Goal: Contribute content

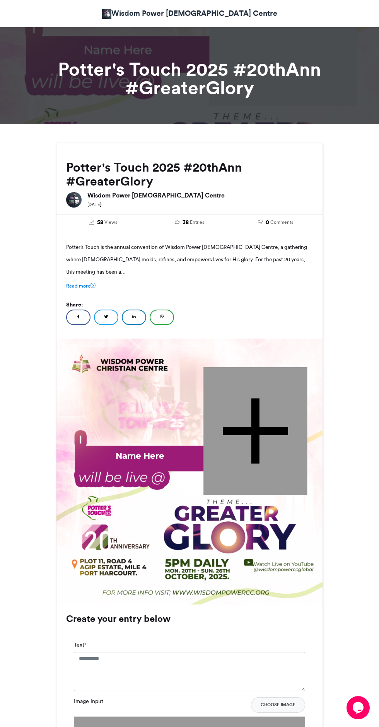
click at [248, 418] on div at bounding box center [255, 430] width 104 height 127
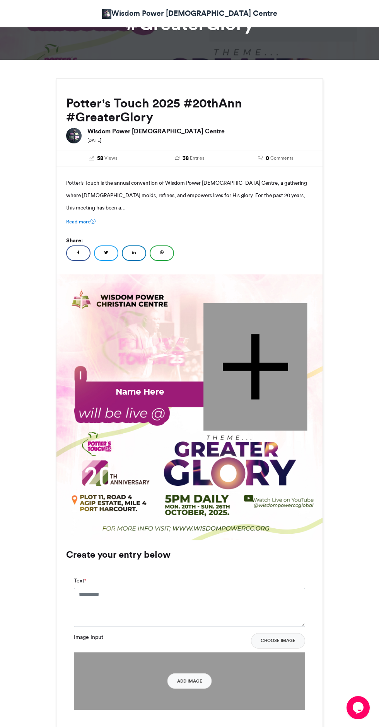
scroll to position [175, 0]
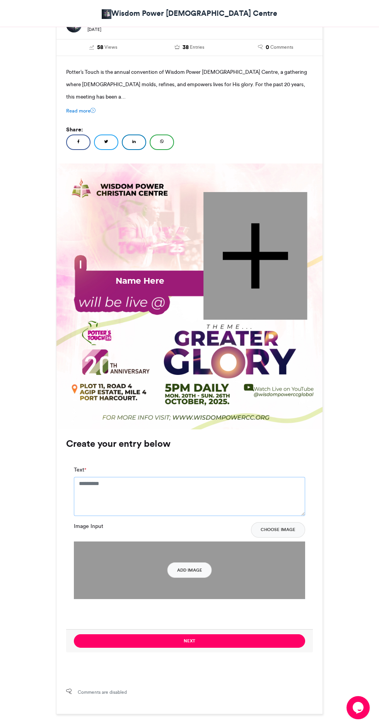
click at [202, 493] on textarea "Text *" at bounding box center [189, 496] width 231 height 39
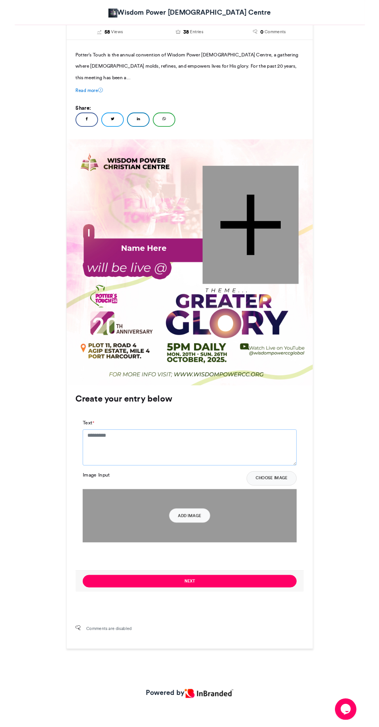
scroll to position [229, 0]
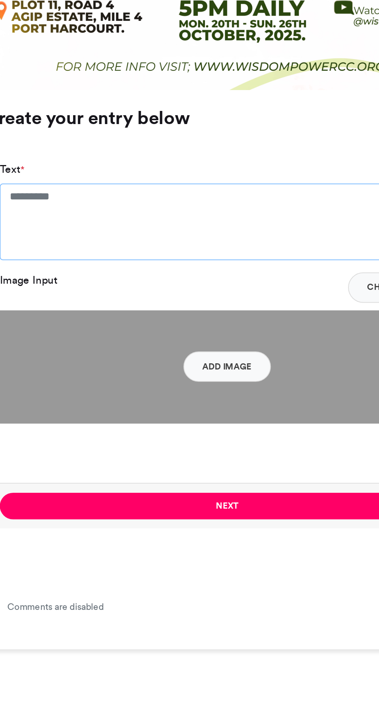
type textarea "*"
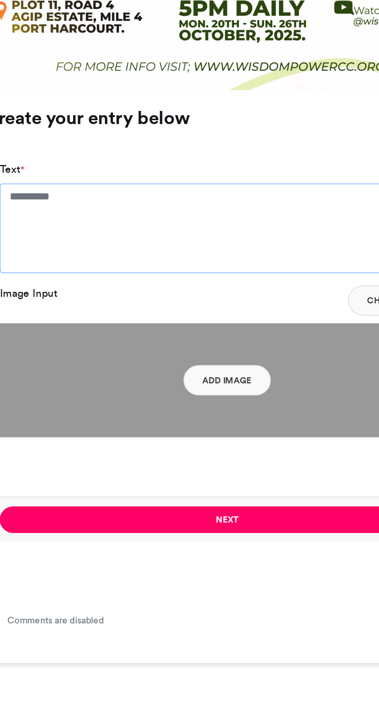
click at [165, 431] on textarea "Text *" at bounding box center [189, 446] width 231 height 46
click at [164, 423] on textarea "Text *" at bounding box center [189, 446] width 231 height 46
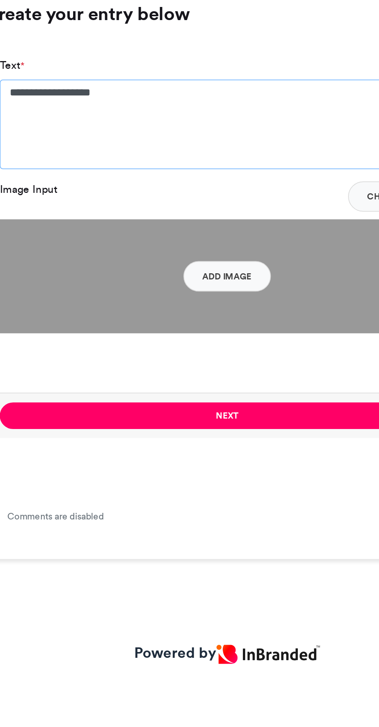
type textarea "**********"
click at [197, 515] on button "Add Image" at bounding box center [189, 522] width 44 height 15
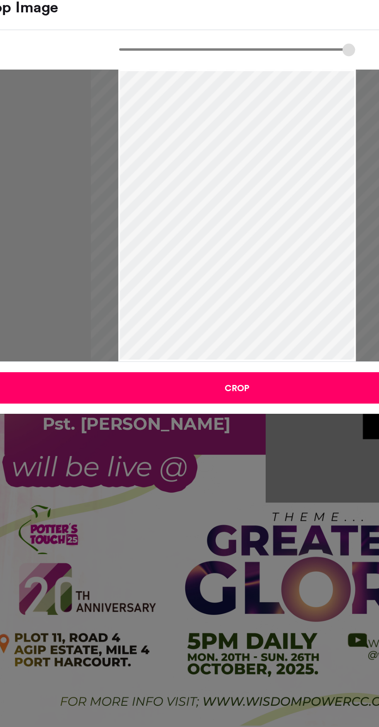
click at [227, 207] on button "Crop" at bounding box center [189, 208] width 257 height 15
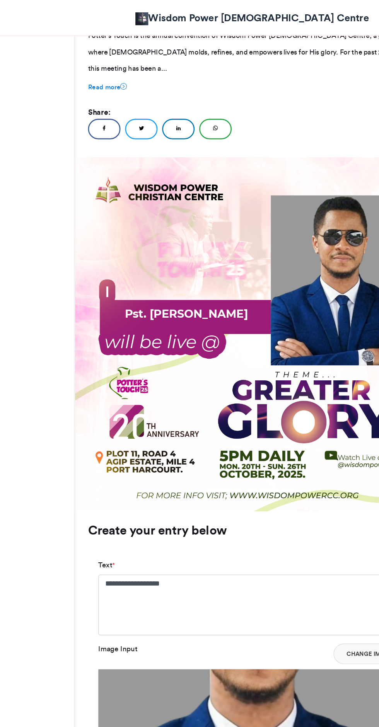
scroll to position [216, 0]
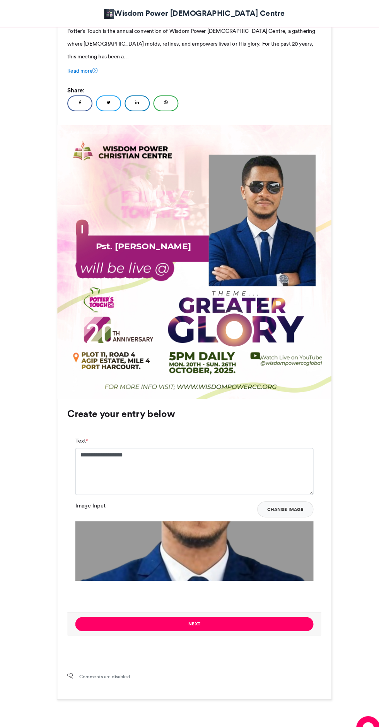
click at [266, 600] on button "Next" at bounding box center [189, 607] width 231 height 14
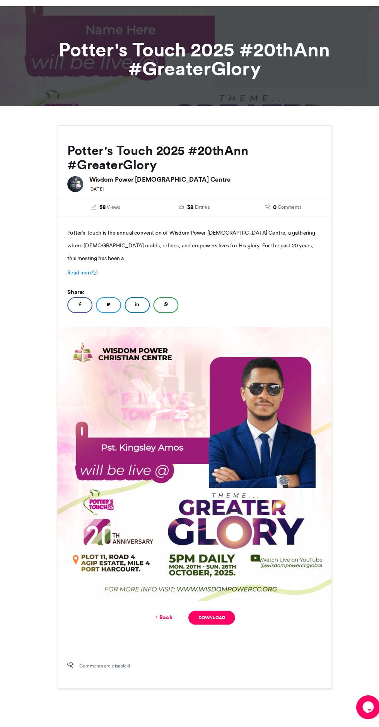
scroll to position [34, 0]
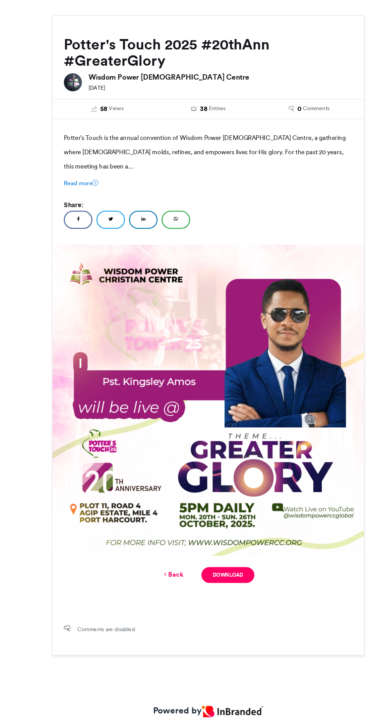
click at [210, 580] on link "Download" at bounding box center [205, 587] width 45 height 14
